Goal: Task Accomplishment & Management: Use online tool/utility

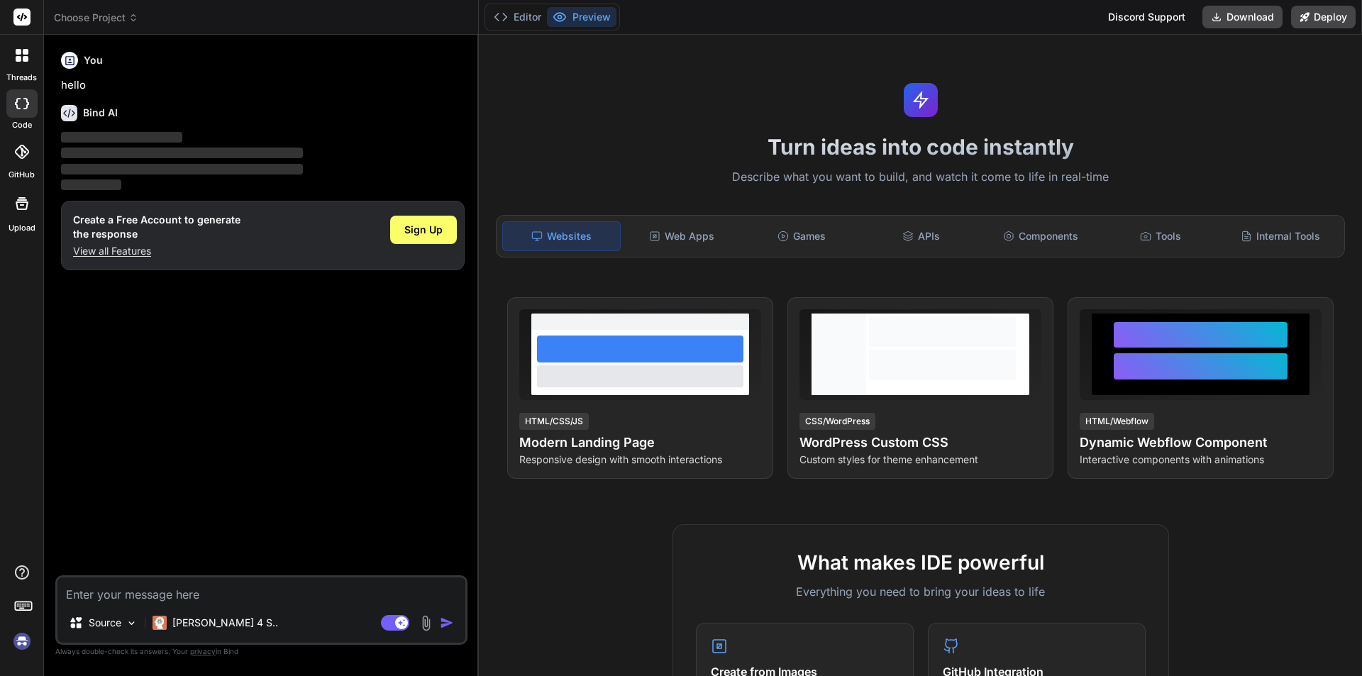
type textarea "x"
click at [661, 240] on div "Web Apps" at bounding box center [682, 236] width 117 height 30
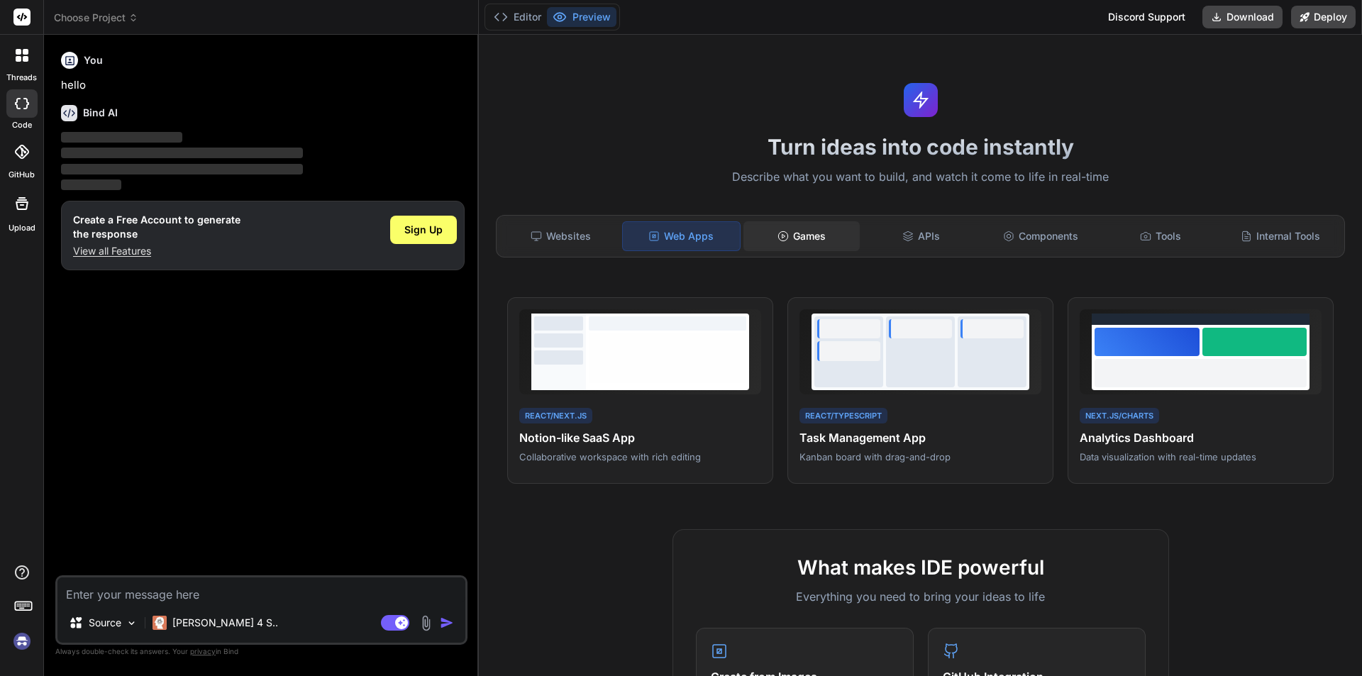
click at [802, 228] on div "Games" at bounding box center [801, 236] width 117 height 30
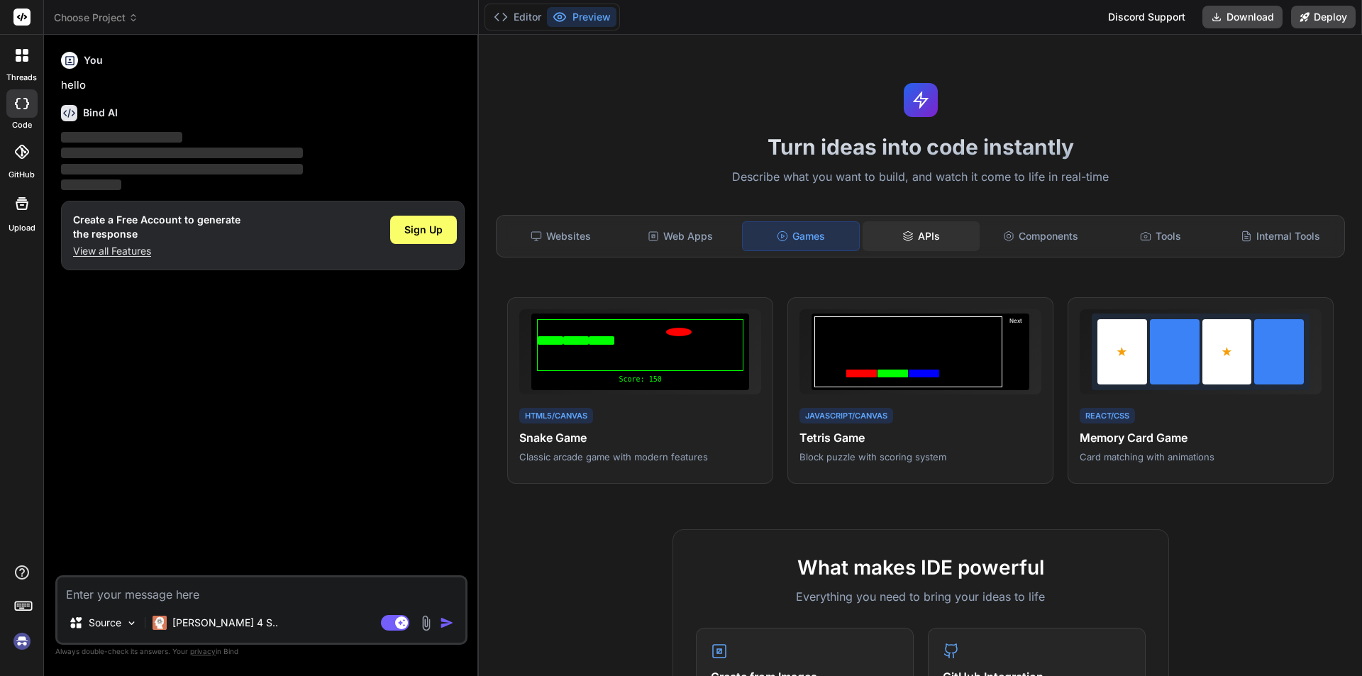
click at [917, 241] on div "APIs" at bounding box center [921, 236] width 117 height 30
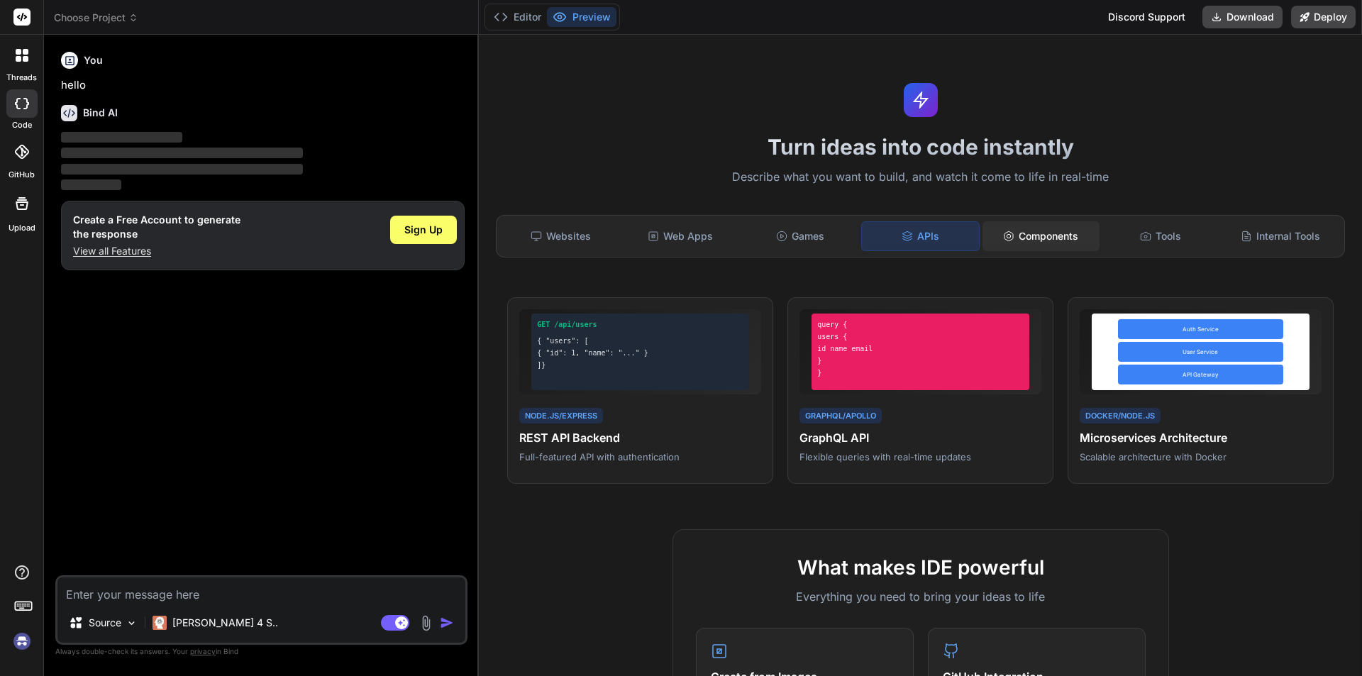
click at [1071, 232] on div "Components" at bounding box center [1041, 236] width 117 height 30
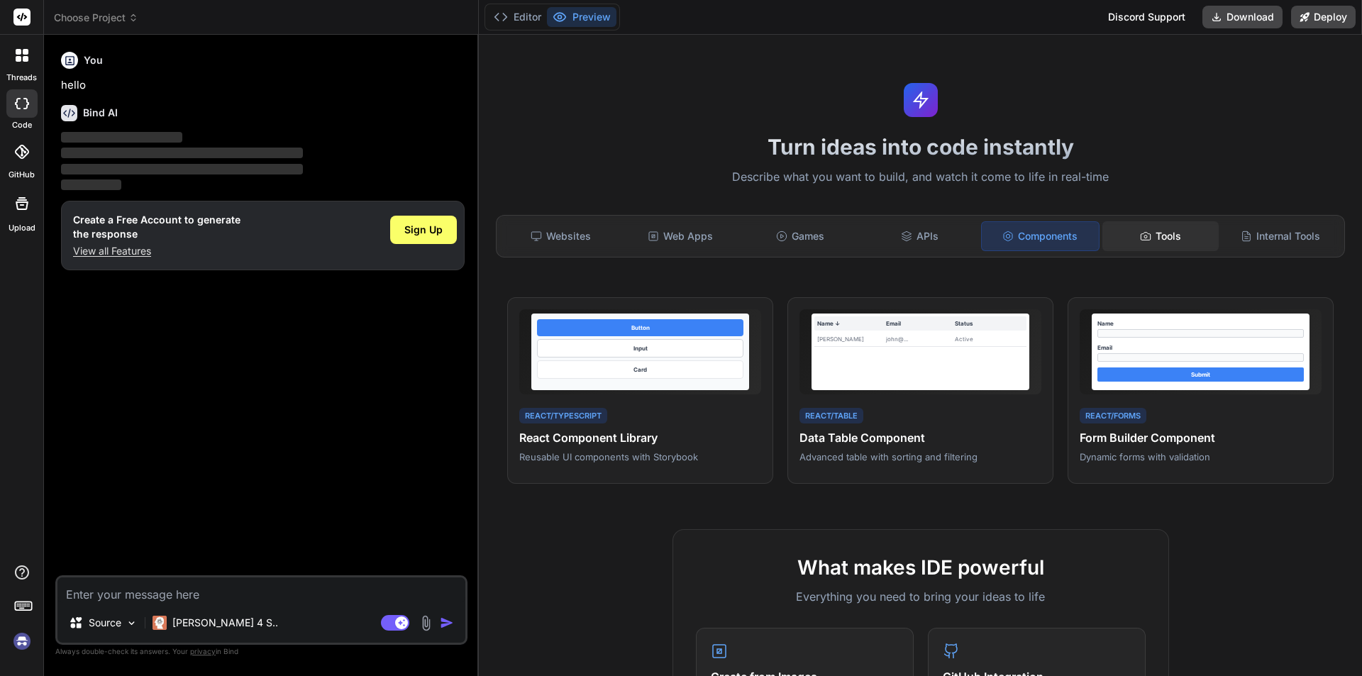
click at [1140, 231] on icon at bounding box center [1145, 236] width 11 height 11
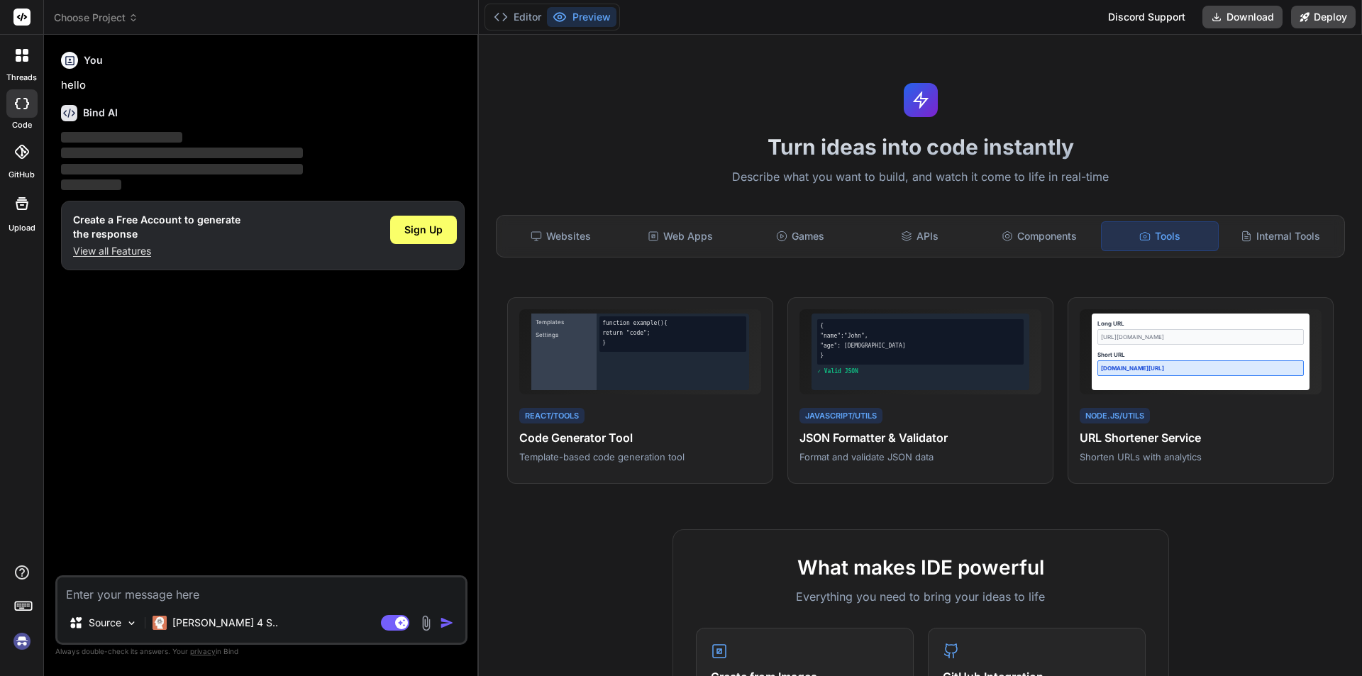
click at [1254, 219] on div "Websites Web Apps Games APIs Components Tools Internal Tools" at bounding box center [920, 236] width 849 height 43
click at [1255, 238] on div "Internal Tools" at bounding box center [1280, 236] width 117 height 30
